Goal: Check status

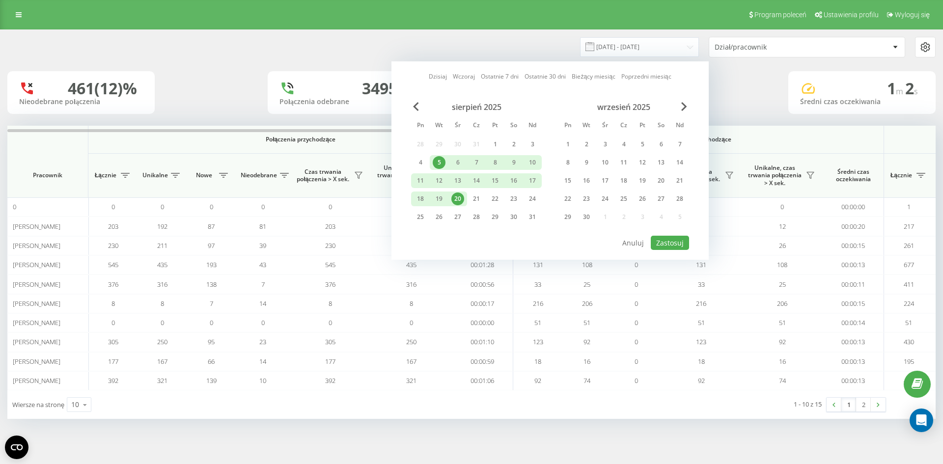
drag, startPoint x: 462, startPoint y: 196, endPoint x: 577, endPoint y: 225, distance: 119.0
click at [462, 196] on div "20" at bounding box center [457, 199] width 13 height 13
click at [673, 244] on button "Zastosuj" at bounding box center [670, 243] width 38 height 14
type input "[DATE] - [DATE]"
